Goal: Task Accomplishment & Management: Use online tool/utility

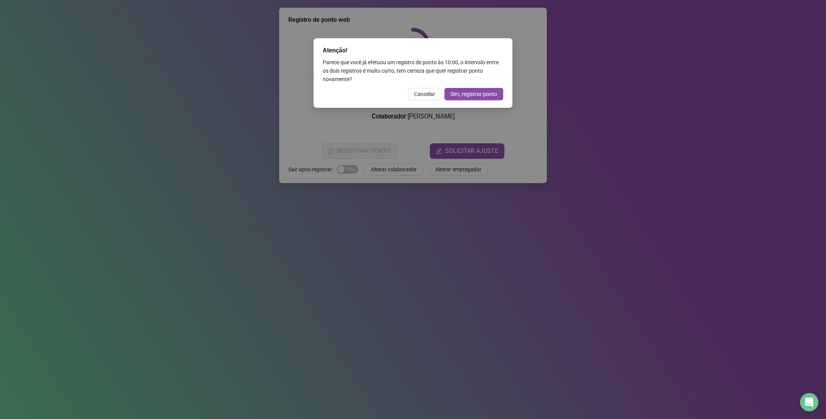
click at [427, 97] on span "Cancelar" at bounding box center [424, 94] width 21 height 8
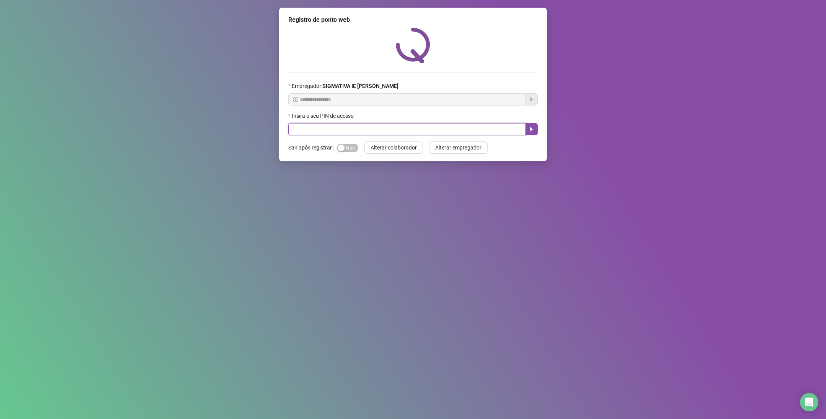
click at [324, 132] on input "text" at bounding box center [407, 129] width 238 height 12
type input "*****"
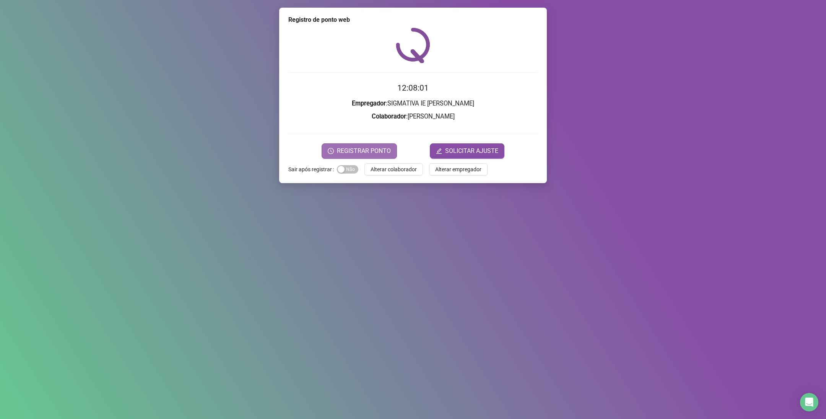
click at [384, 154] on span "REGISTRAR PONTO" at bounding box center [364, 150] width 54 height 9
